Goal: Task Accomplishment & Management: Use online tool/utility

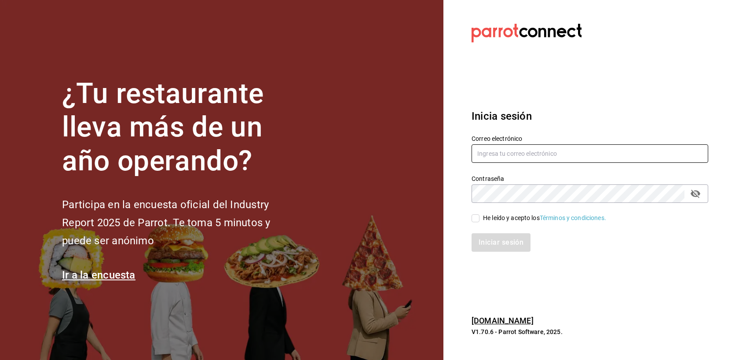
type input "cohr1984@gmail.com"
click at [477, 220] on input "He leído y acepto los Términos y condiciones." at bounding box center [476, 218] width 8 height 8
checkbox input "true"
click at [521, 153] on input "[EMAIL_ADDRESS][DOMAIN_NAME]" at bounding box center [590, 153] width 237 height 18
type input "[EMAIL_ADDRESS][DOMAIN_NAME]"
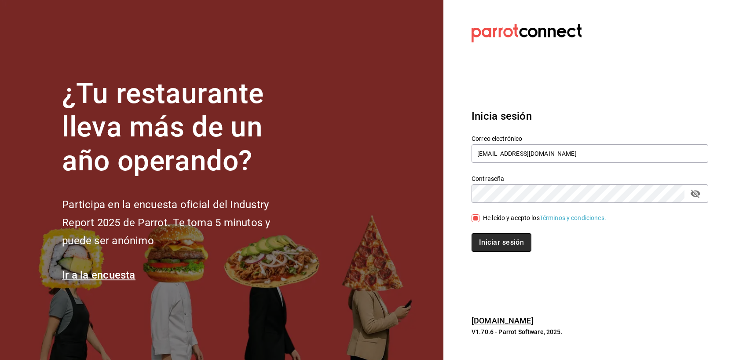
click at [489, 242] on button "Iniciar sesión" at bounding box center [502, 242] width 60 height 18
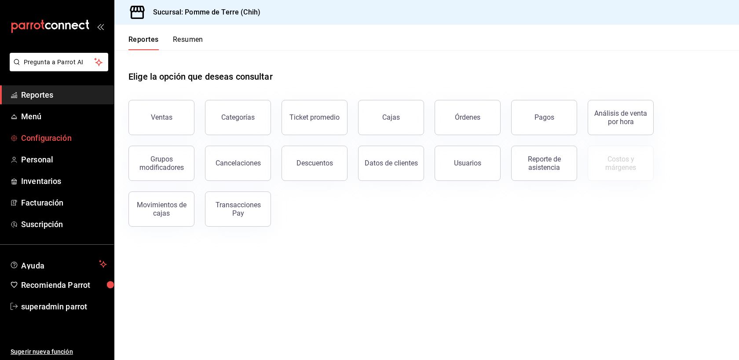
click at [66, 136] on span "Configuración" at bounding box center [64, 138] width 86 height 12
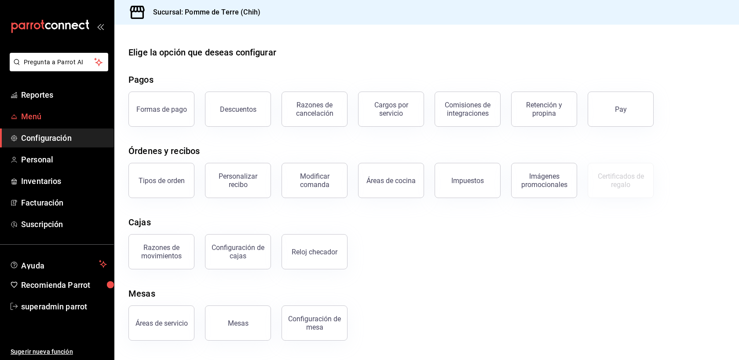
click at [39, 116] on span "Menú" at bounding box center [64, 116] width 86 height 12
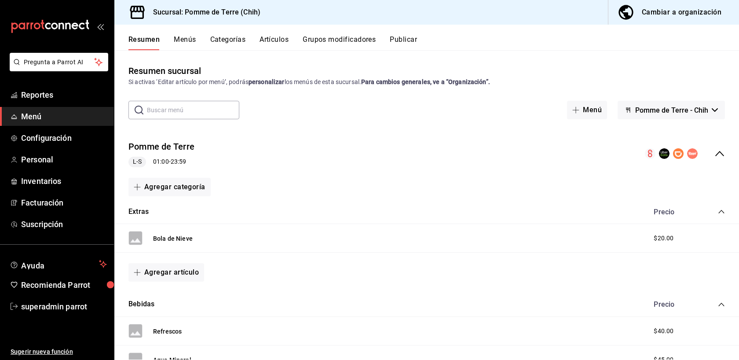
click at [692, 156] on circle "collapse-menu-row" at bounding box center [692, 153] width 11 height 11
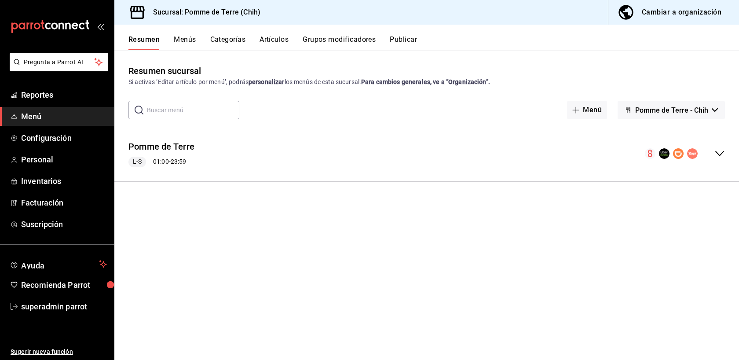
click at [693, 156] on circle "collapse-menu-row" at bounding box center [692, 153] width 11 height 11
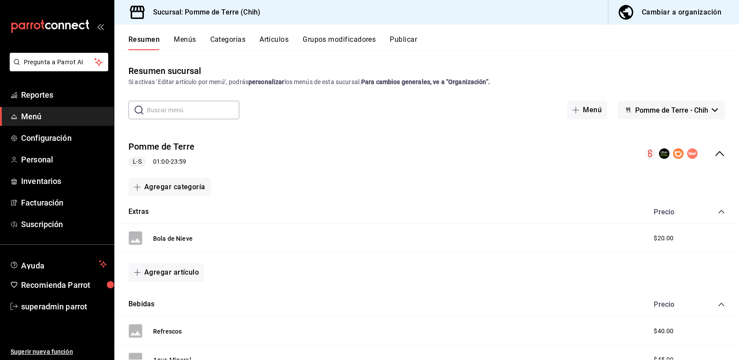
click at [693, 156] on circle "collapse-menu-row" at bounding box center [692, 153] width 11 height 11
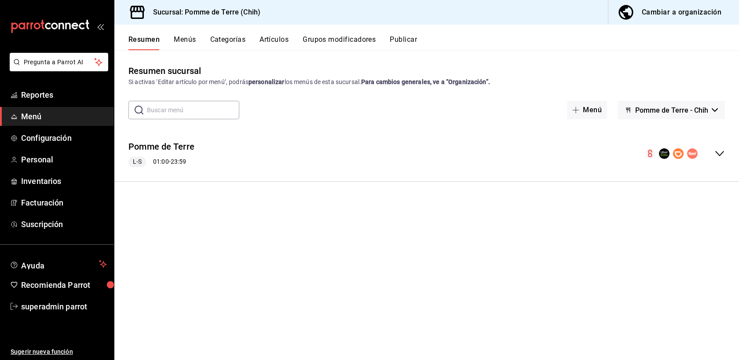
click at [651, 155] on circle "collapse-menu-row" at bounding box center [650, 153] width 11 height 11
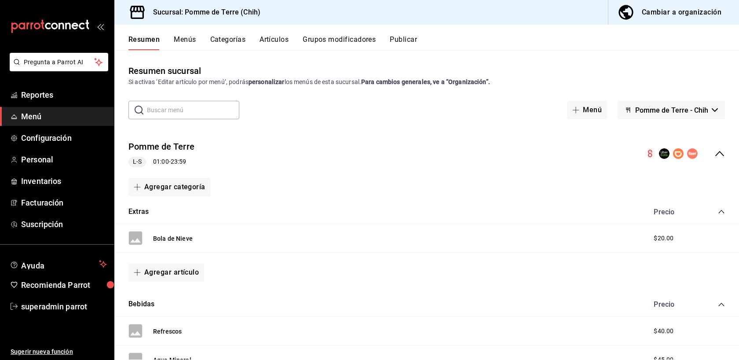
click at [695, 157] on circle "collapse-menu-row" at bounding box center [692, 153] width 11 height 11
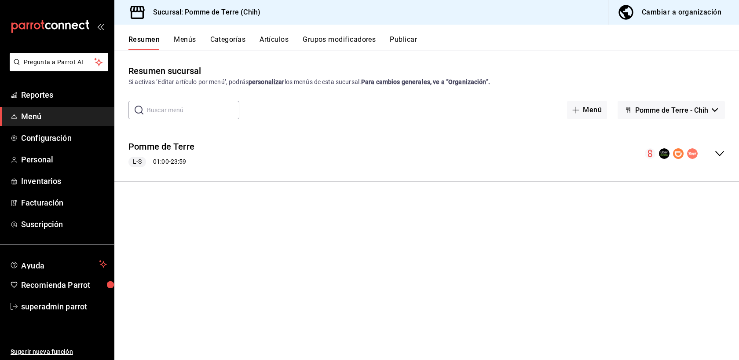
click at [410, 44] on button "Publicar" at bounding box center [403, 42] width 27 height 15
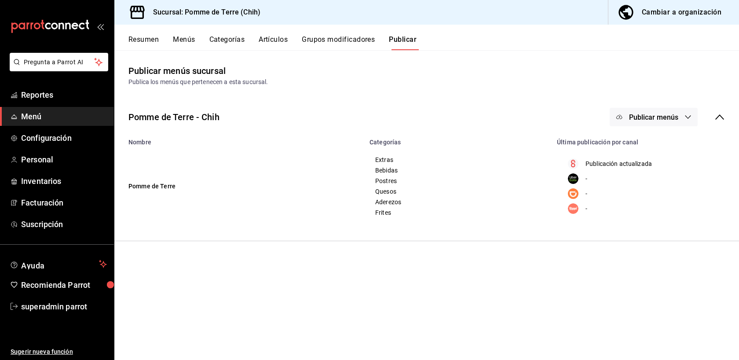
click at [574, 209] on circle "menu maker table for brand" at bounding box center [573, 208] width 11 height 11
click at [663, 120] on span "Publicar menús" at bounding box center [653, 117] width 49 height 8
click at [648, 219] on span "Rappi" at bounding box center [667, 219] width 42 height 9
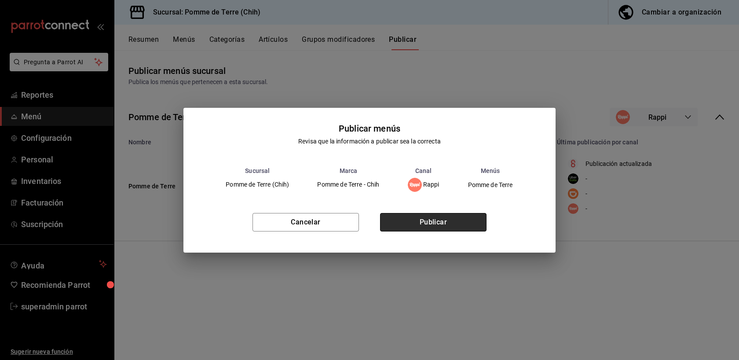
click at [437, 222] on button "Publicar" at bounding box center [433, 222] width 107 height 18
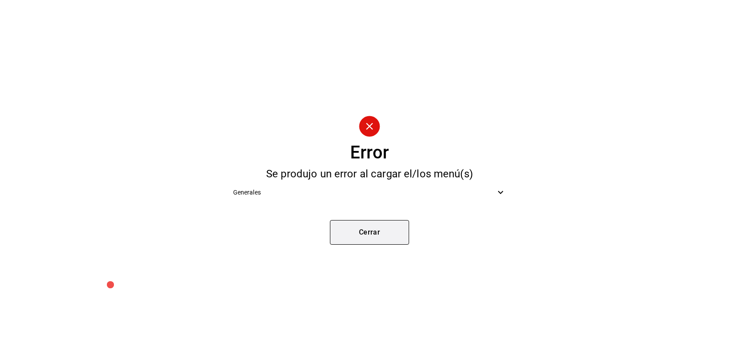
click at [368, 226] on button "Cerrar" at bounding box center [369, 232] width 79 height 25
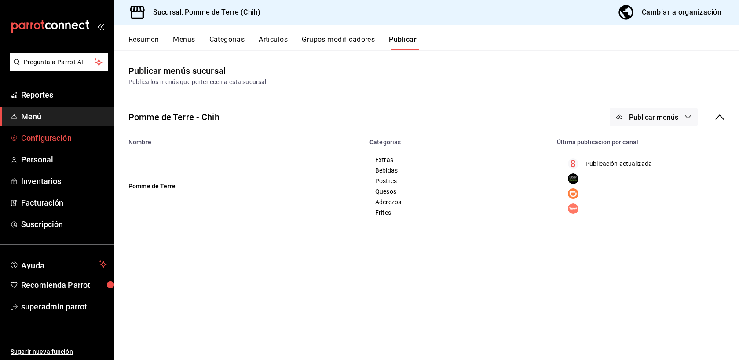
click at [47, 141] on span "Configuración" at bounding box center [64, 138] width 86 height 12
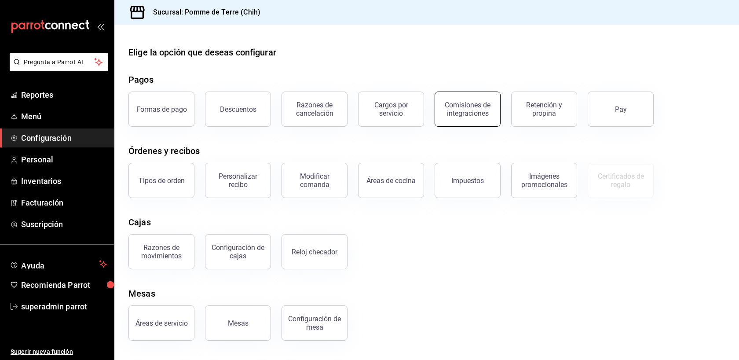
click at [463, 117] on button "Comisiones de integraciones" at bounding box center [468, 109] width 66 height 35
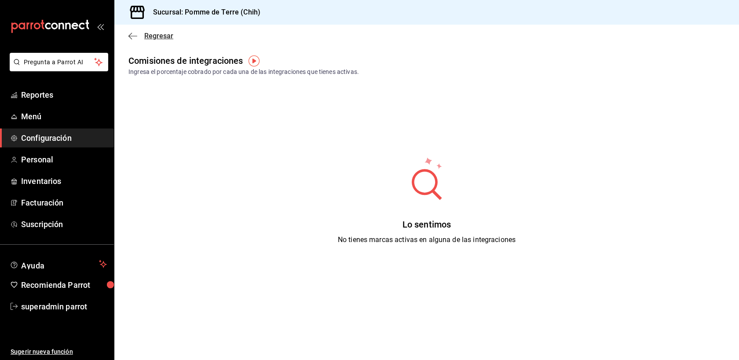
click at [131, 37] on icon "button" at bounding box center [133, 36] width 9 height 8
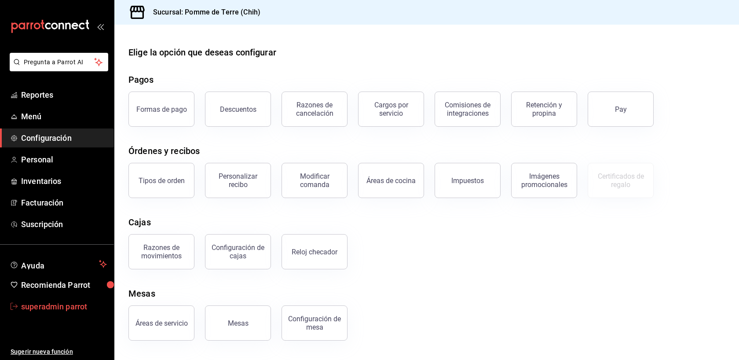
click at [59, 309] on span "superadmin parrot" at bounding box center [64, 307] width 86 height 12
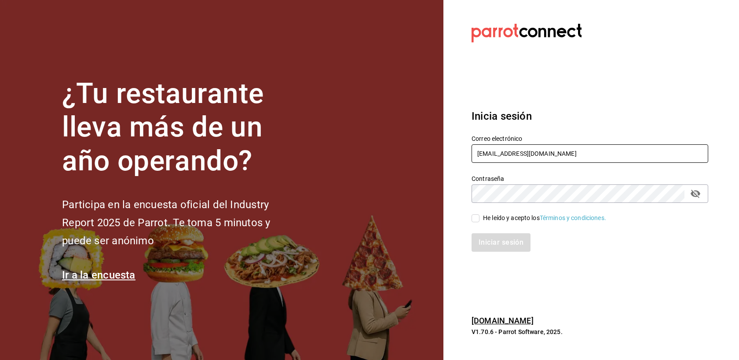
click at [548, 151] on input "[EMAIL_ADDRESS][DOMAIN_NAME]" at bounding box center [590, 153] width 237 height 18
type input "[EMAIL_ADDRESS][DOMAIN_NAME]"
click at [476, 217] on input "He leído y acepto los Términos y condiciones." at bounding box center [476, 218] width 8 height 8
checkbox input "true"
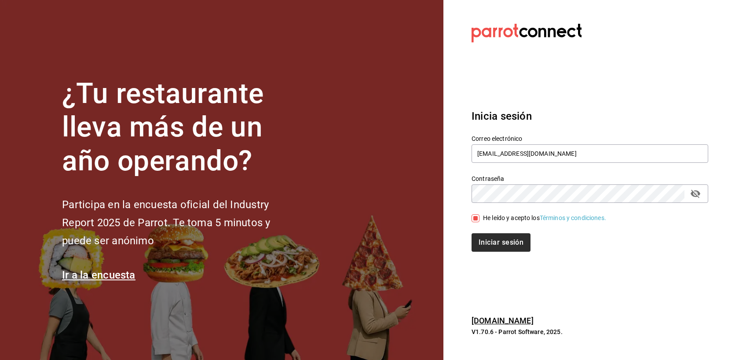
click at [497, 242] on button "Iniciar sesión" at bounding box center [501, 242] width 59 height 18
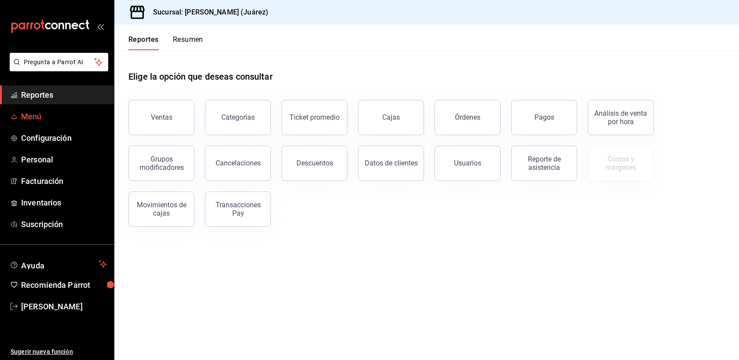
click at [42, 112] on span "Menú" at bounding box center [64, 116] width 86 height 12
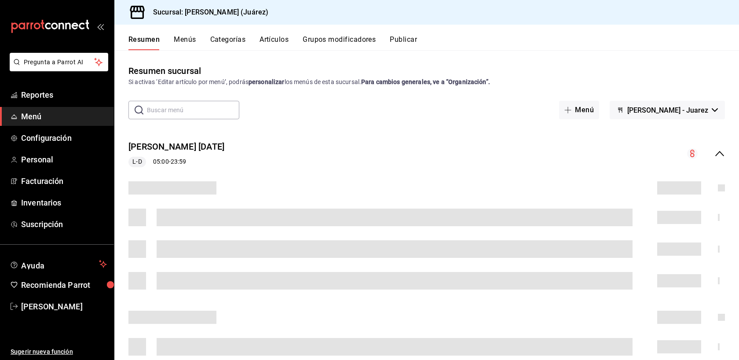
click at [691, 108] on span "Cafasso - Juarez" at bounding box center [668, 110] width 81 height 8
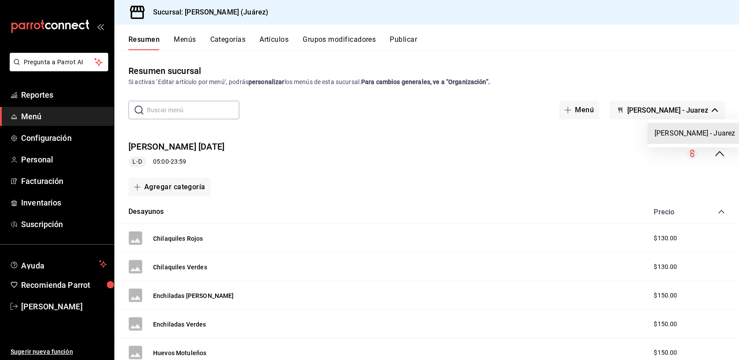
click at [613, 110] on div at bounding box center [369, 180] width 739 height 360
click at [407, 39] on button "Publicar" at bounding box center [403, 42] width 27 height 15
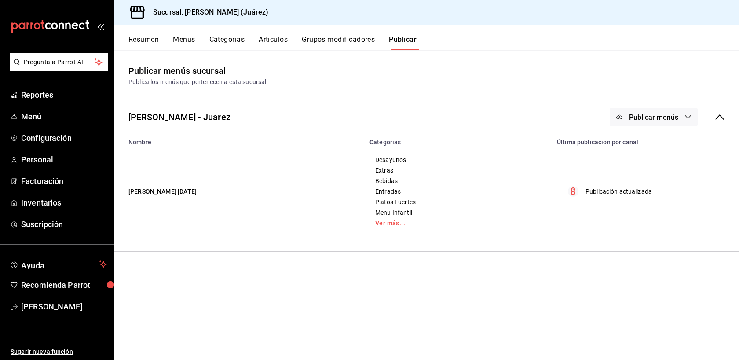
click at [658, 119] on span "Publicar menús" at bounding box center [653, 117] width 49 height 8
click at [549, 89] on div at bounding box center [369, 180] width 739 height 360
click at [55, 141] on span "Configuración" at bounding box center [64, 138] width 86 height 12
